Goal: Find specific page/section: Find specific page/section

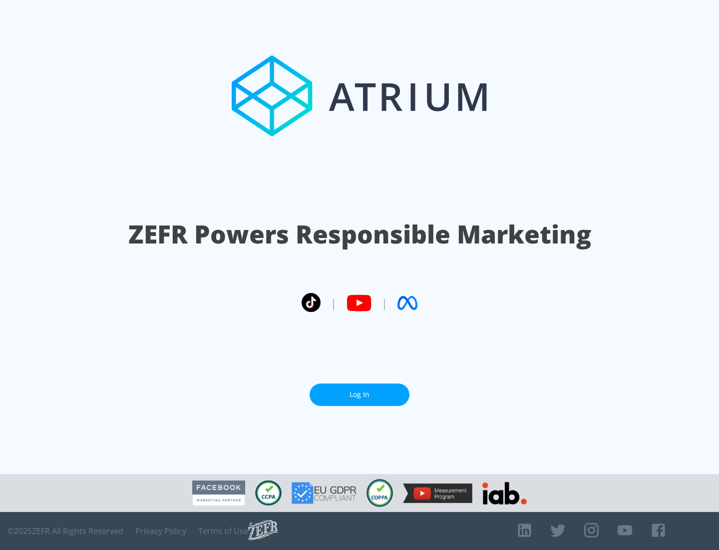
click at [360, 394] on link "Log In" at bounding box center [360, 394] width 100 height 22
